Goal: Use online tool/utility: Utilize a website feature to perform a specific function

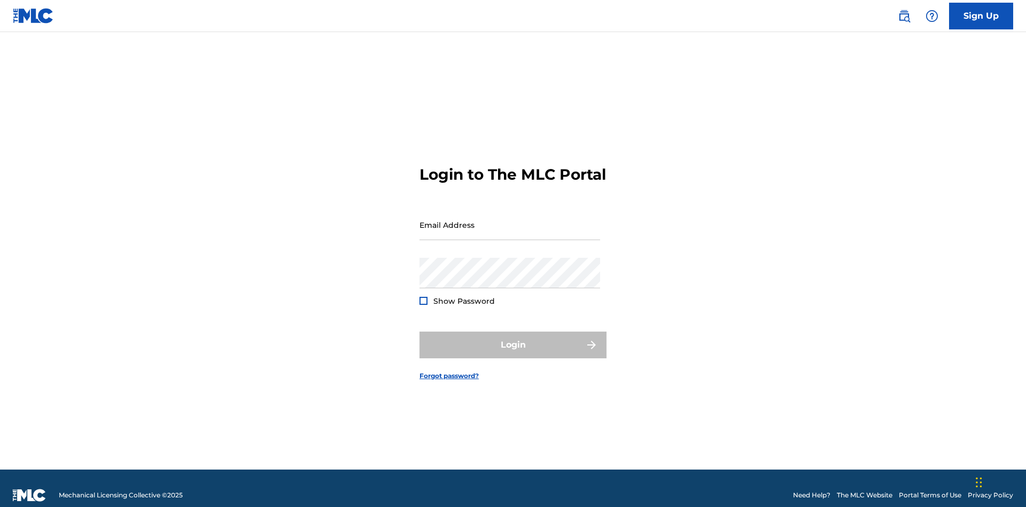
scroll to position [14, 0]
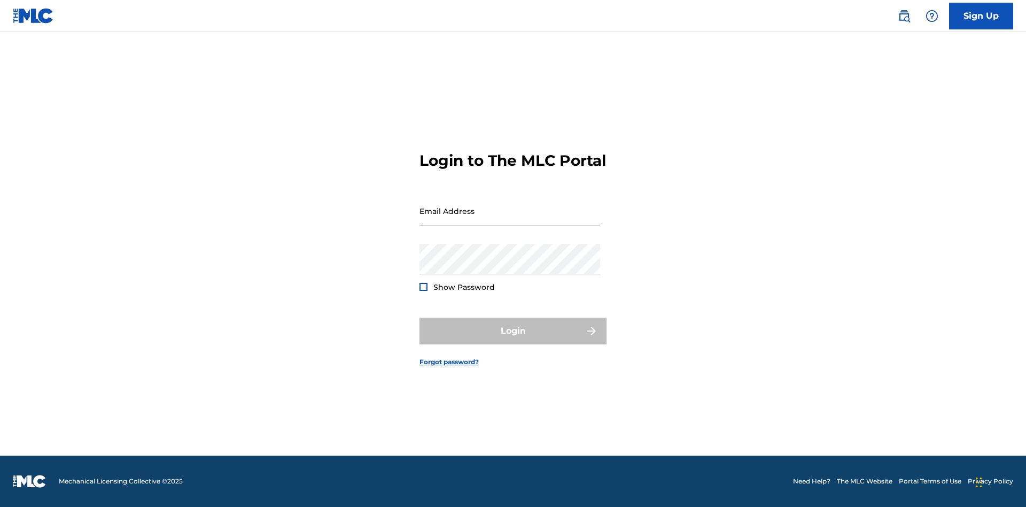
click at [510, 220] on input "Email Address" at bounding box center [510, 211] width 181 height 30
type input "[PERSON_NAME][EMAIL_ADDRESS][PERSON_NAME][DOMAIN_NAME]"
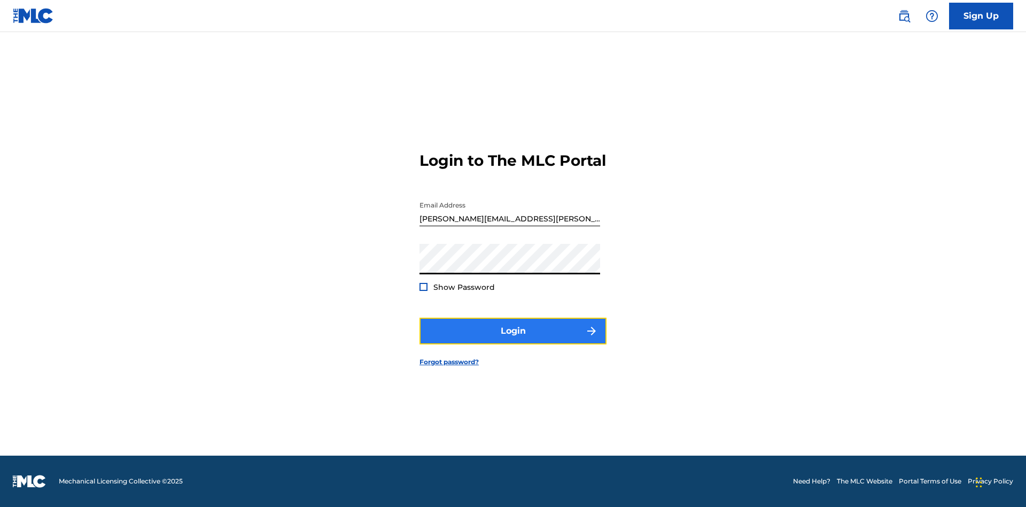
click at [513, 340] on button "Login" at bounding box center [513, 331] width 187 height 27
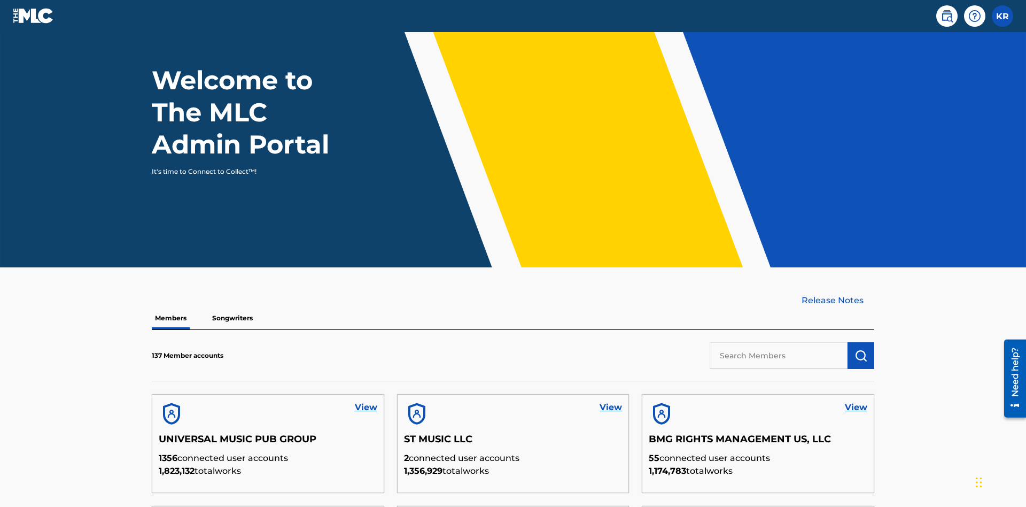
scroll to position [323, 0]
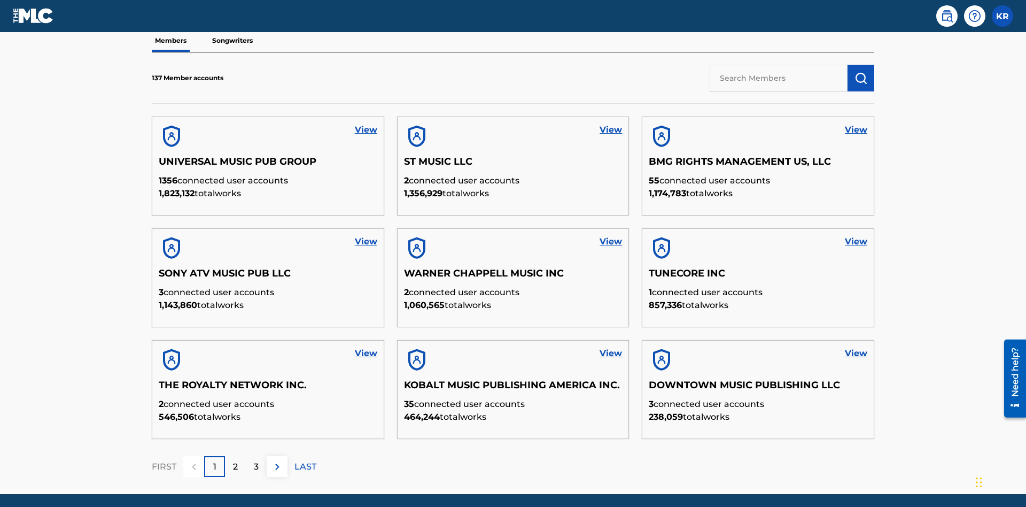
click at [779, 78] on input "text" at bounding box center [779, 78] width 138 height 27
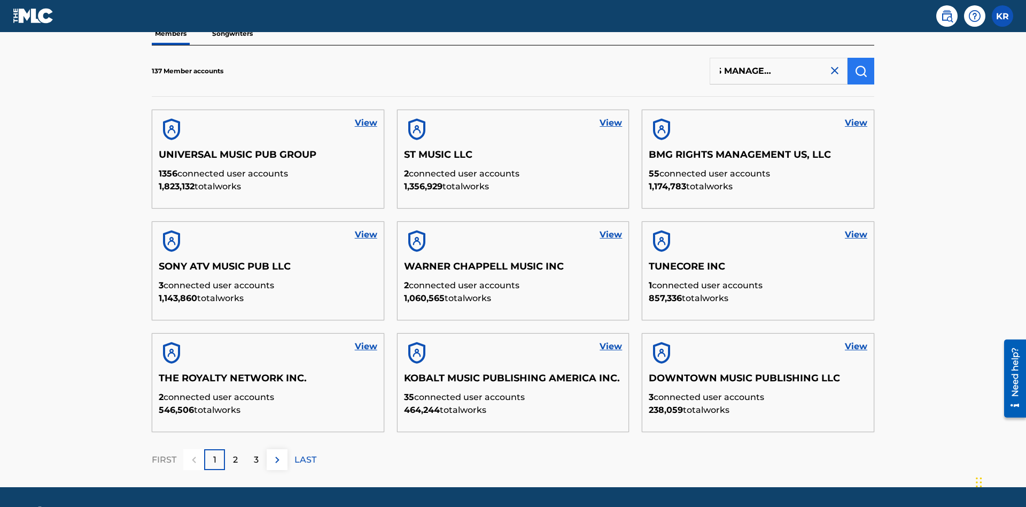
type input "BMG RIGHTS MANAGEMENT US, LLC"
click at [861, 71] on img "submit" at bounding box center [861, 71] width 13 height 13
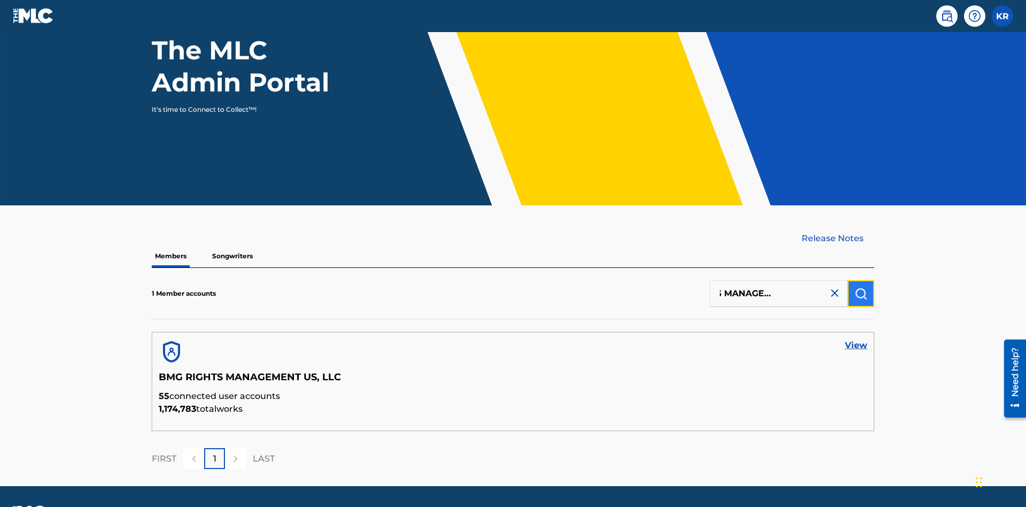
scroll to position [138, 0]
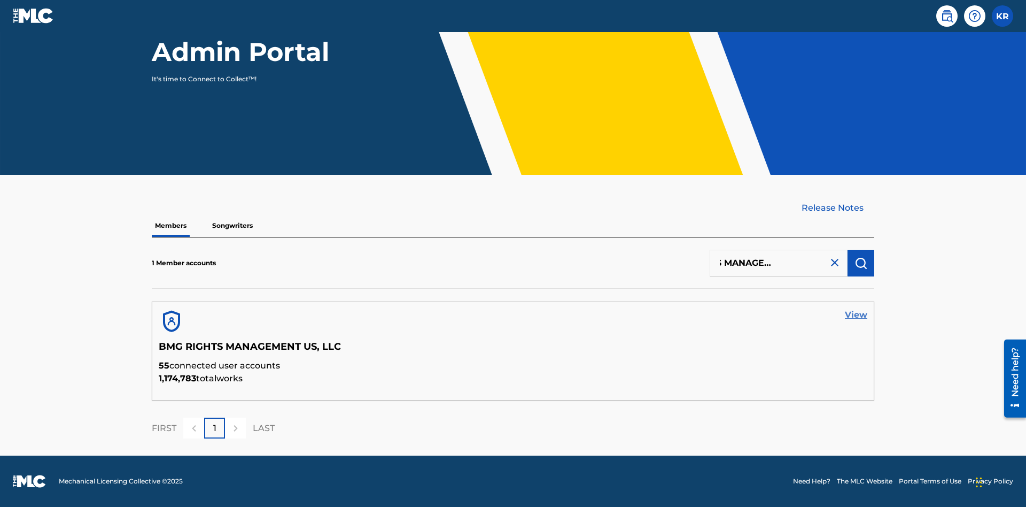
click at [856, 315] on link "View" at bounding box center [856, 314] width 22 height 13
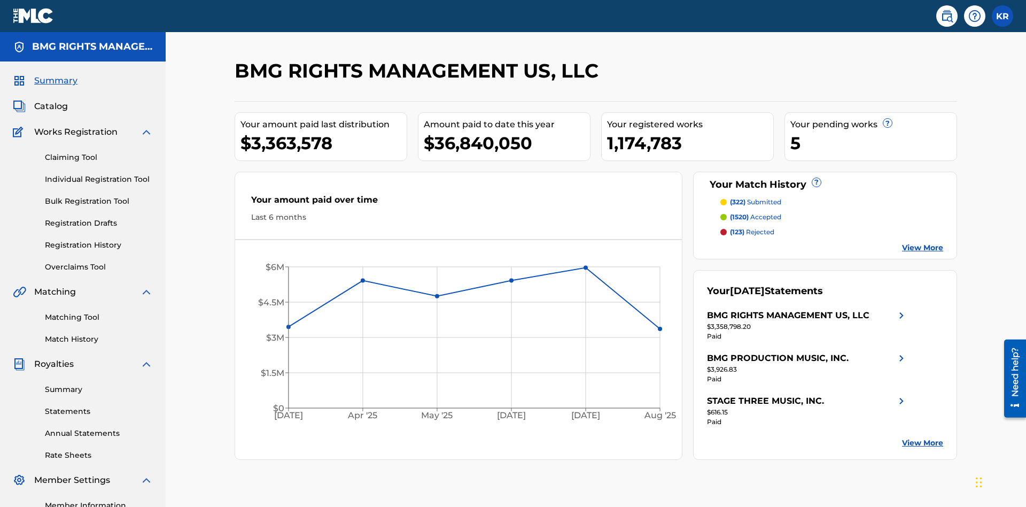
scroll to position [134, 0]
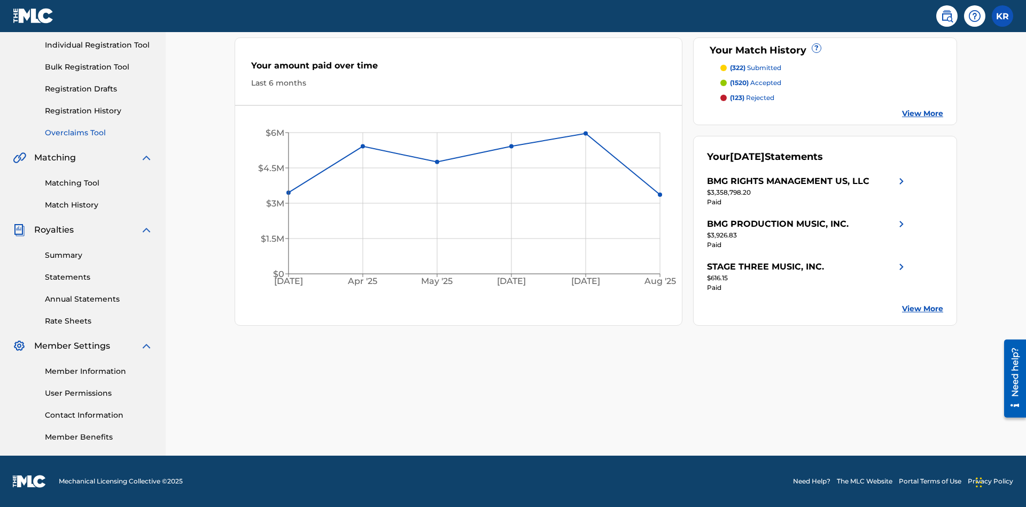
click at [99, 133] on link "Overclaims Tool" at bounding box center [99, 132] width 108 height 11
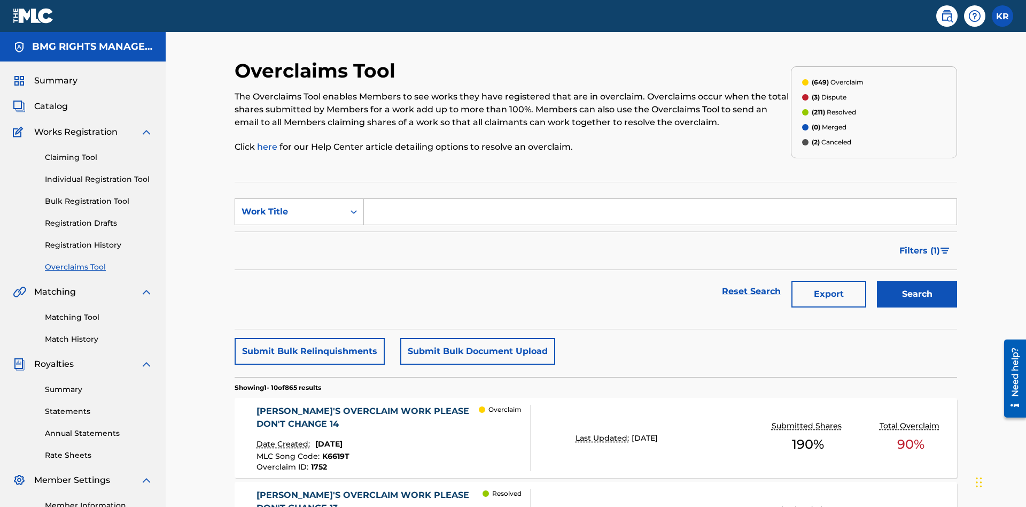
scroll to position [137, 0]
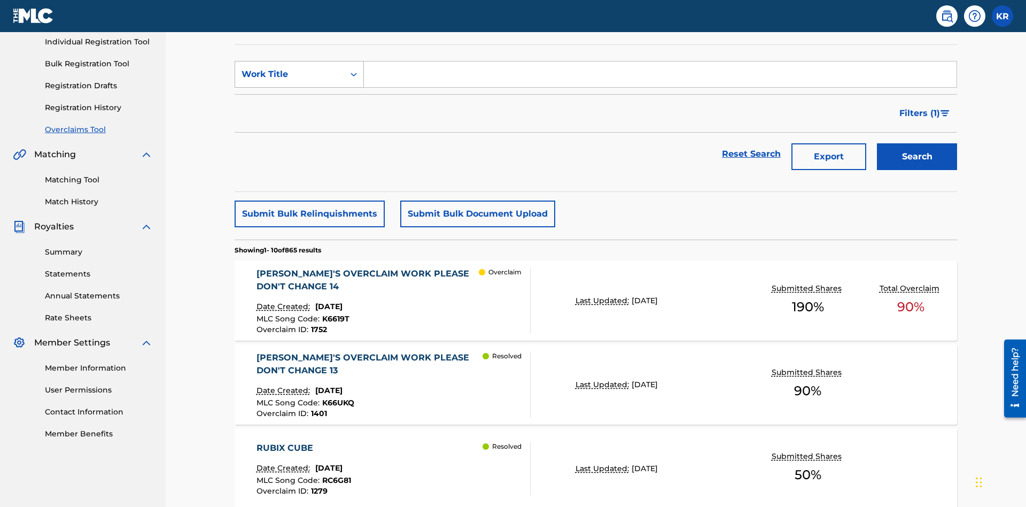
click at [290, 74] on div "Work Title" at bounding box center [290, 74] width 96 height 13
click at [299, 101] on div "MLC Song Code" at bounding box center [299, 101] width 128 height 27
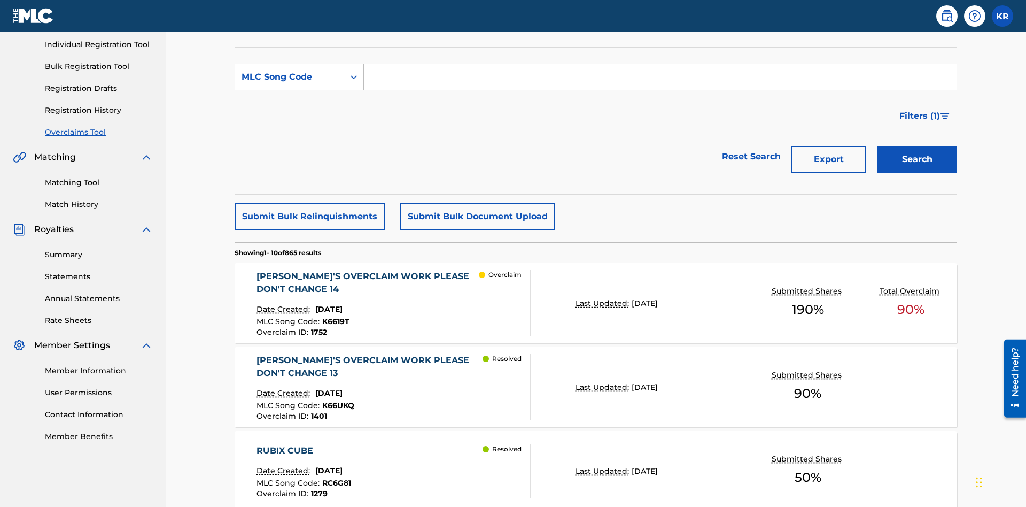
click at [660, 77] on input "Search Form" at bounding box center [660, 77] width 593 height 26
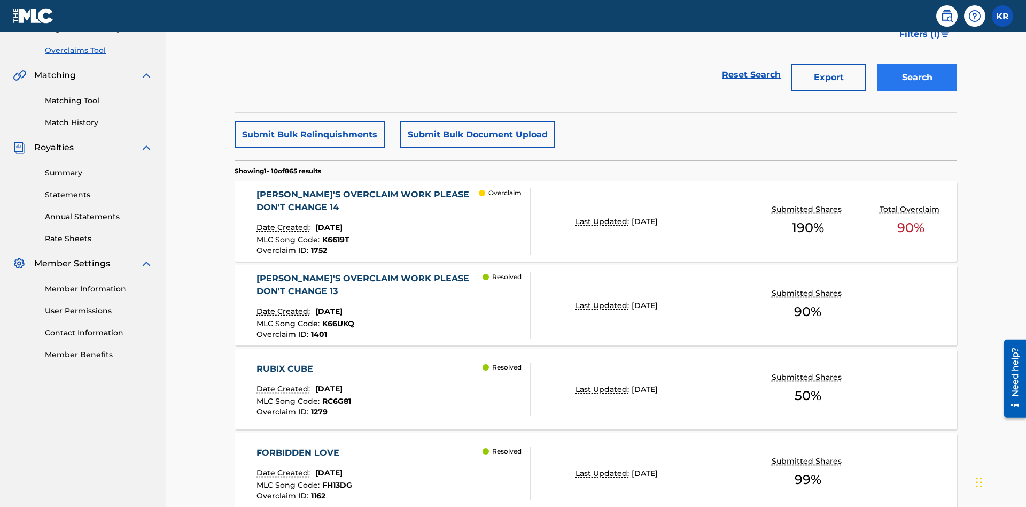
type input "K6619T"
click at [917, 78] on button "Search" at bounding box center [917, 77] width 80 height 27
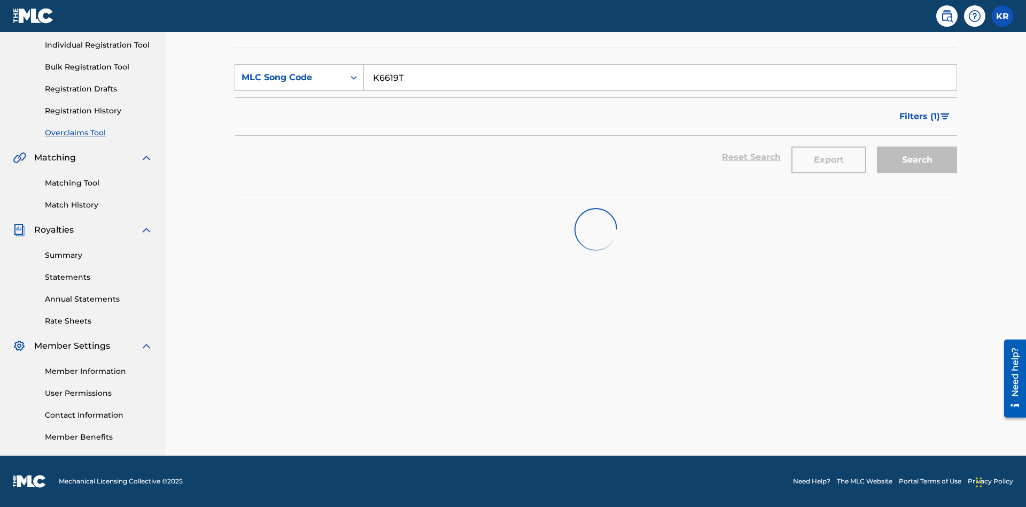
scroll to position [134, 0]
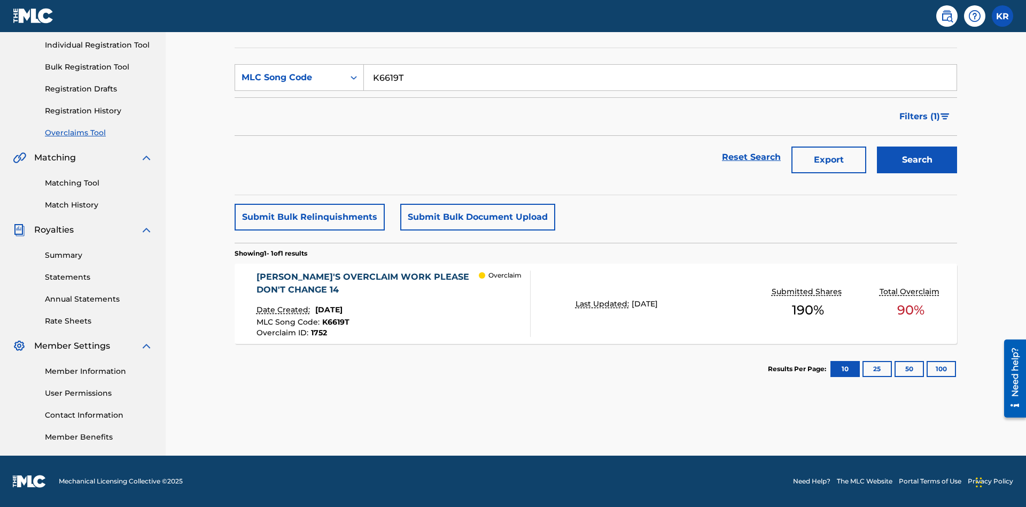
click at [318, 332] on span "1752" at bounding box center [319, 333] width 16 height 10
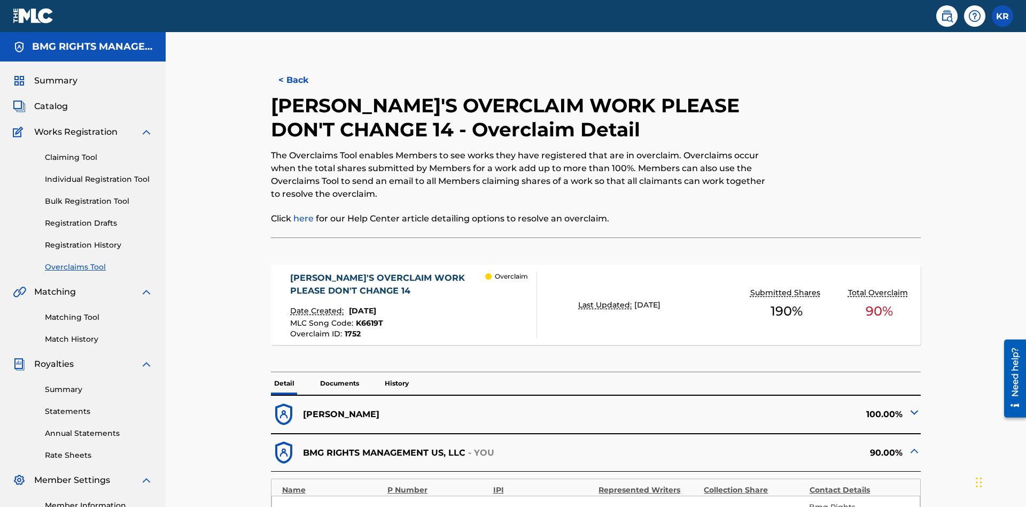
scroll to position [29, 0]
